Goal: Task Accomplishment & Management: Manage account settings

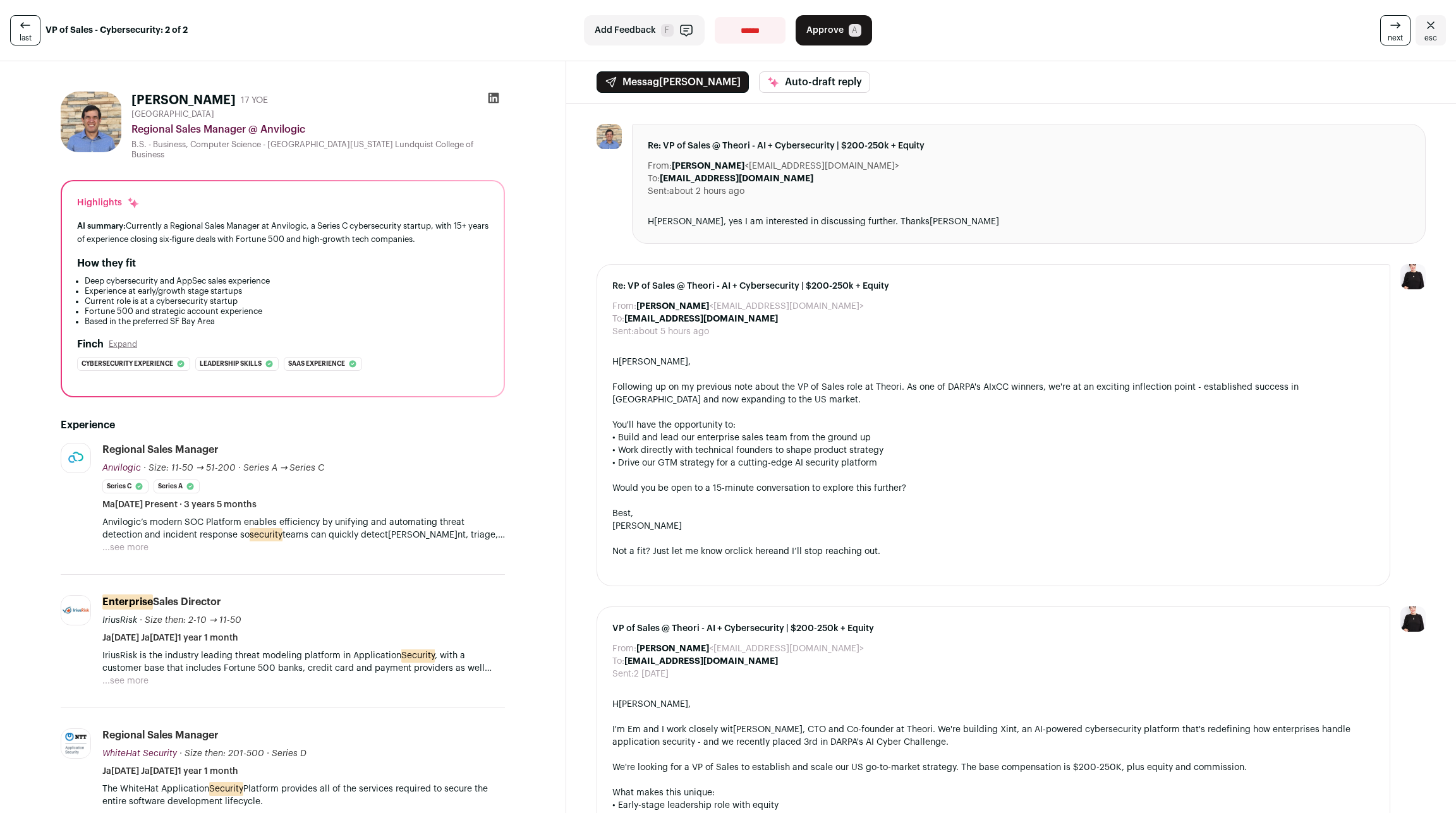
click at [888, 444] on div "• Work directly with technical founders to shape product strategy" at bounding box center [993, 450] width 762 height 13
click at [104, 541] on button "...see more" at bounding box center [125, 547] width 46 height 13
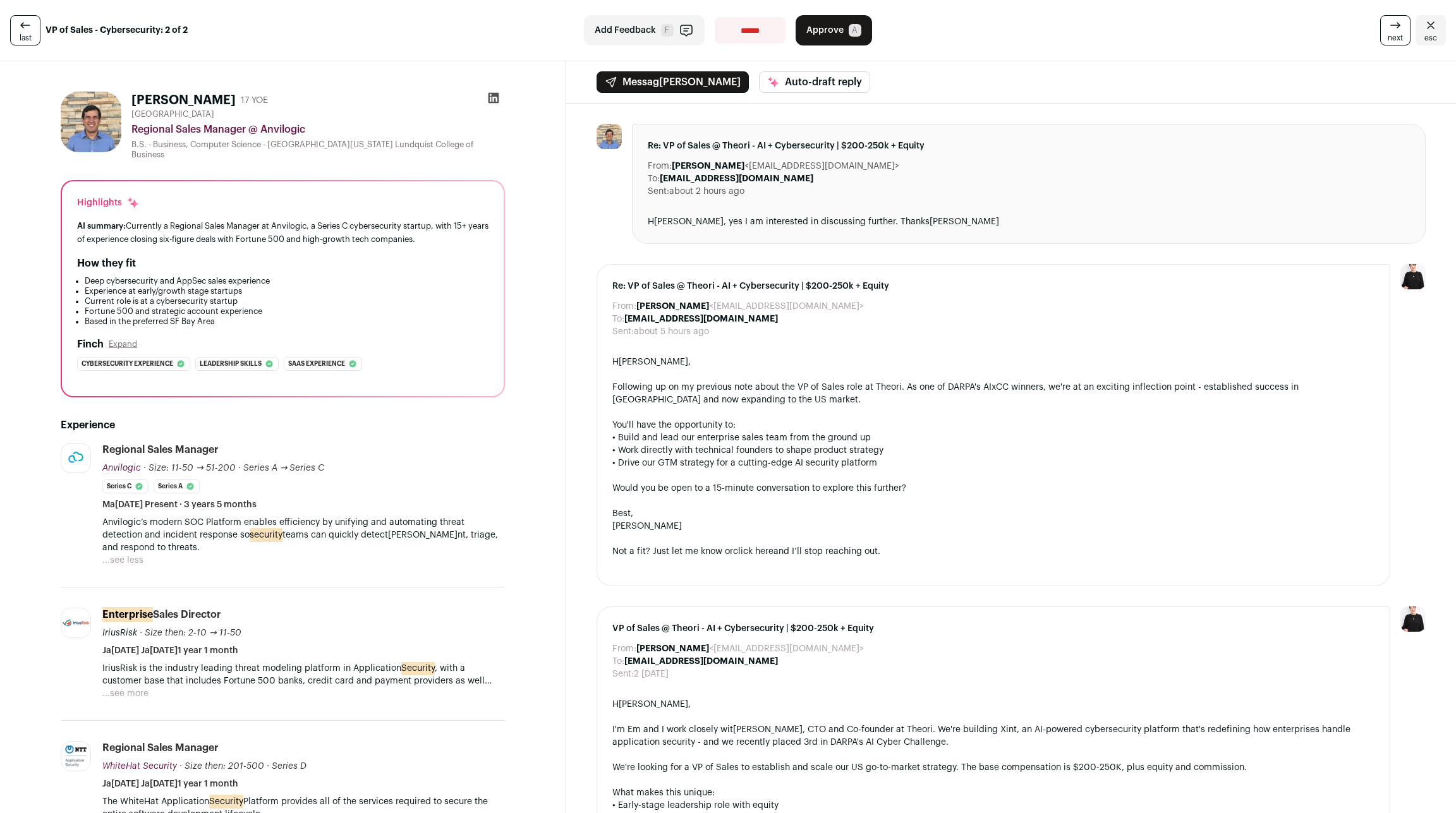
click at [108, 687] on button "...see more" at bounding box center [125, 693] width 46 height 13
click at [27, 28] on link "last" at bounding box center [25, 30] width 30 height 30
